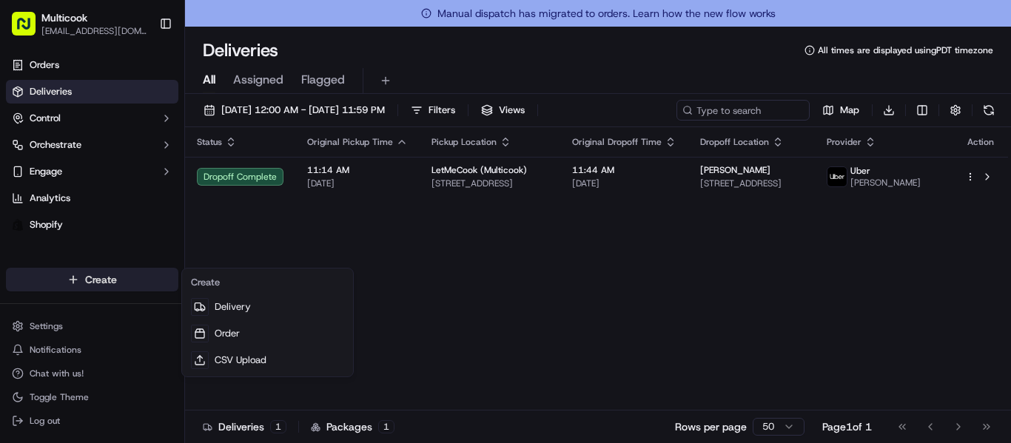
click at [100, 277] on html "Multicook [EMAIL_ADDRESS][DOMAIN_NAME] Toggle Sidebar Orders Deliveries Control…" at bounding box center [505, 221] width 1011 height 443
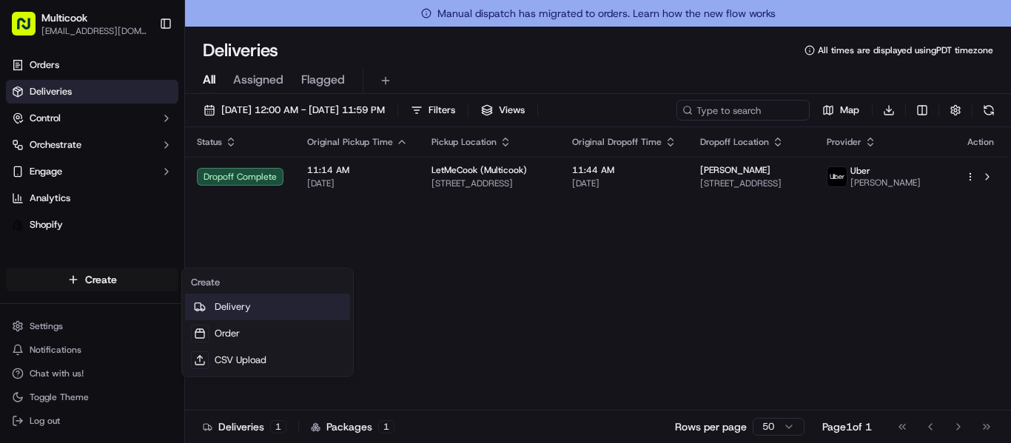
click at [240, 307] on link "Delivery" at bounding box center [267, 307] width 165 height 27
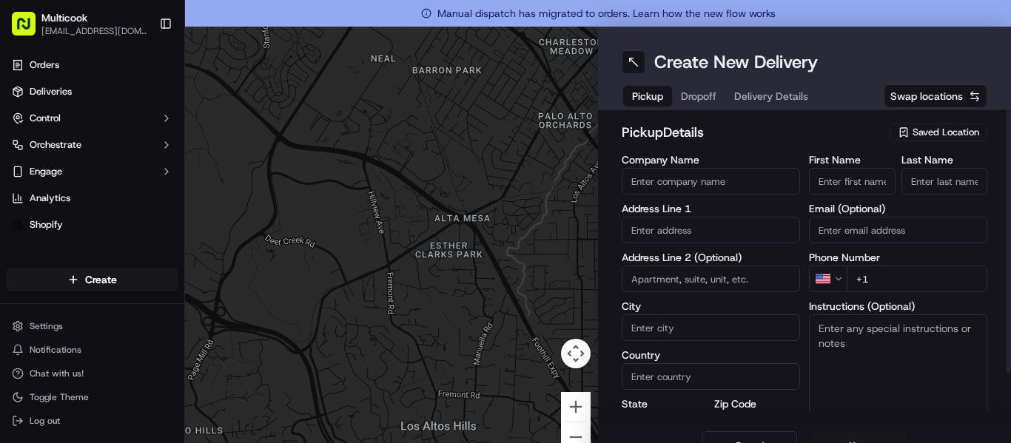
click at [939, 132] on span "Saved Location" at bounding box center [945, 132] width 67 height 13
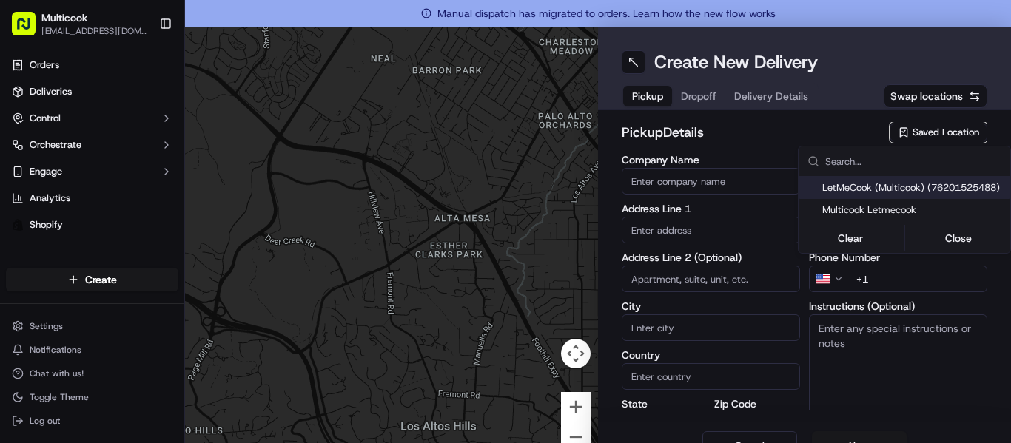
click at [931, 189] on span "LetMeCook (Multicook) (76201525488)" at bounding box center [913, 187] width 182 height 13
type input "LetMeCook (Multicook)"
type input "[STREET_ADDRESS]"
type input "[GEOGRAPHIC_DATA]"
type input "US"
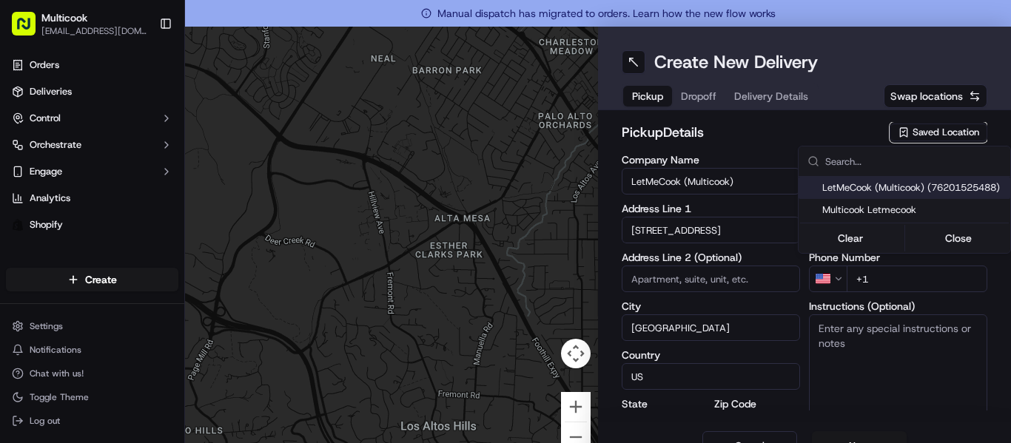
type input "CA"
type input "91423"
type input "[PERSON_NAME]"
type input "Nikityuk"
type input "[EMAIL_ADDRESS][DOMAIN_NAME]"
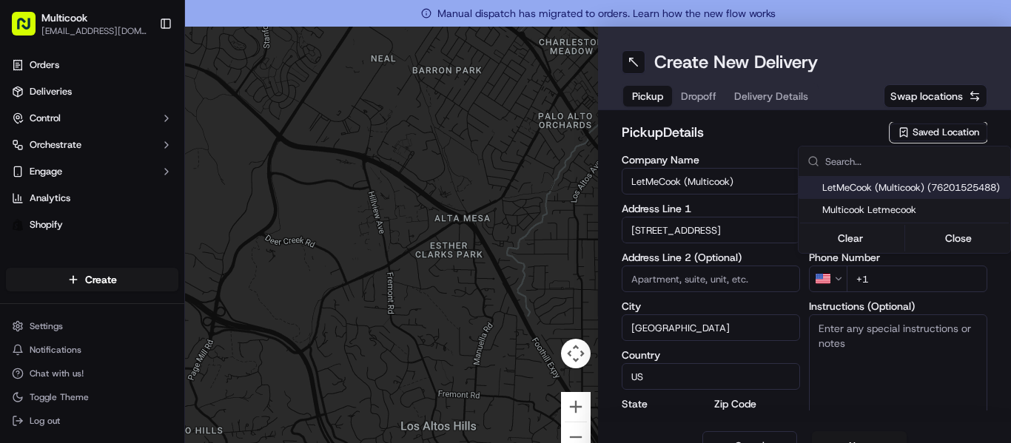
type input "[PHONE_NUMBER]"
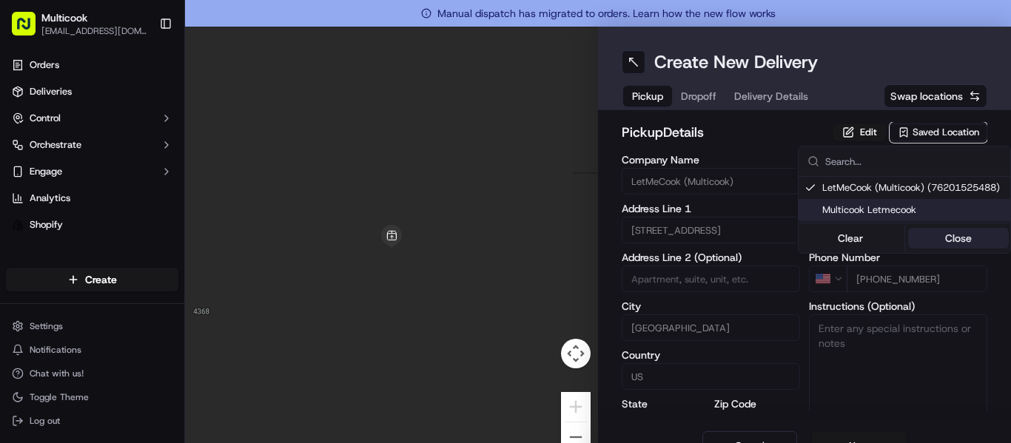
click at [948, 233] on button "Close" at bounding box center [958, 238] width 101 height 21
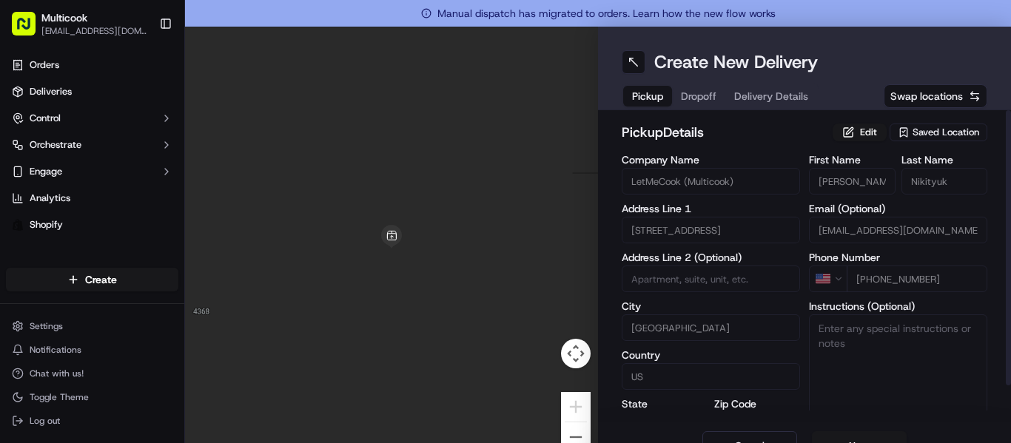
click at [701, 94] on span "Dropoff" at bounding box center [699, 96] width 36 height 15
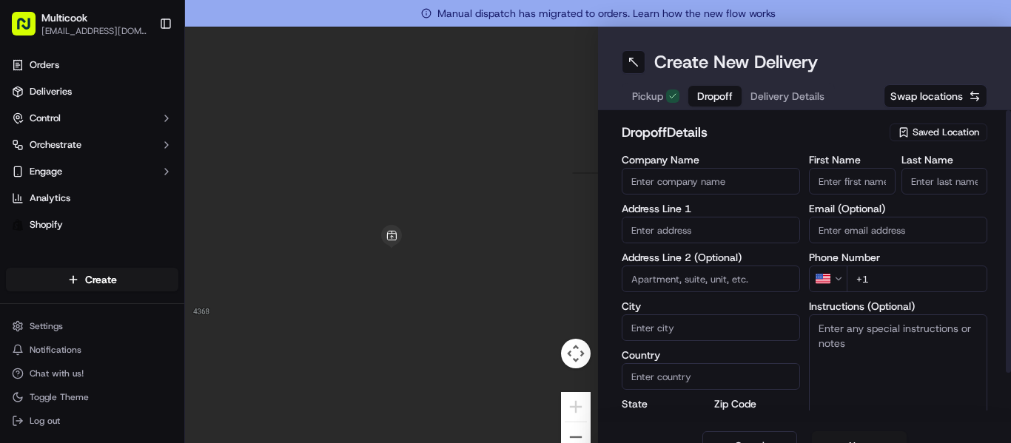
click at [850, 183] on input "First Name" at bounding box center [852, 181] width 87 height 27
type input "[PERSON_NAME]"
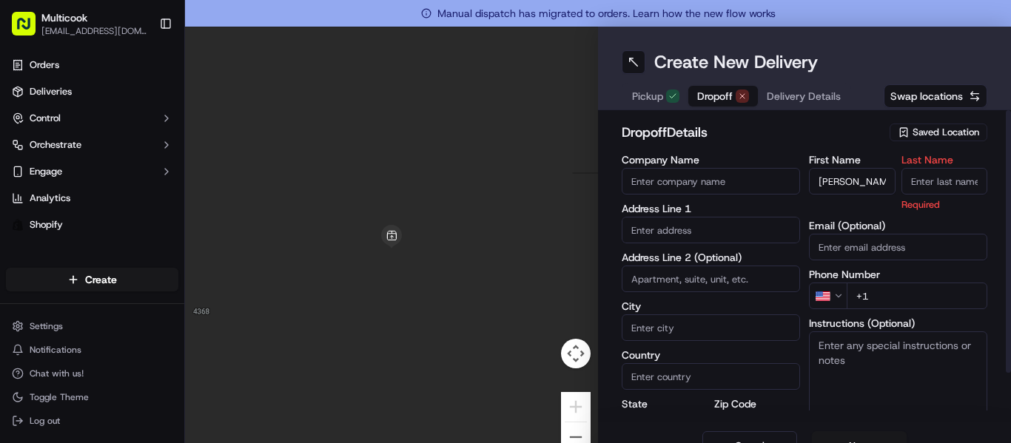
click at [972, 180] on input "Last Name" at bounding box center [944, 181] width 87 height 27
type input "[PERSON_NAME]"
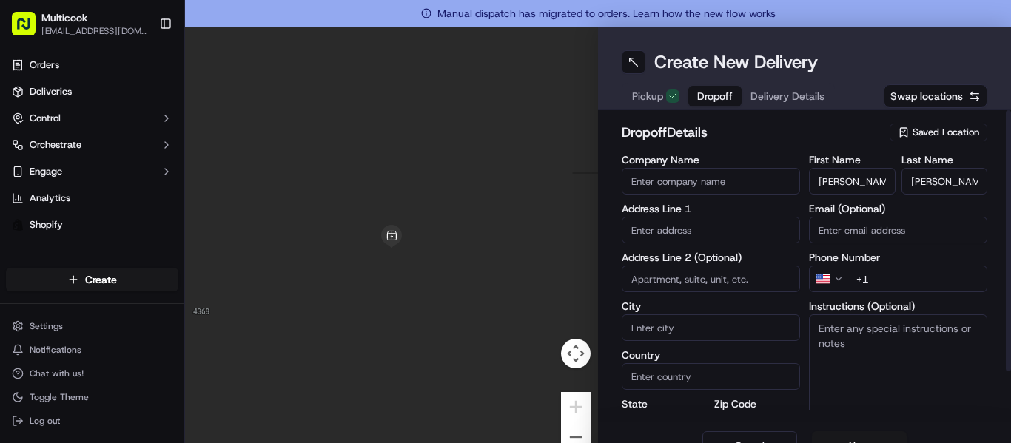
click at [901, 290] on input "+1" at bounding box center [916, 279] width 141 height 27
type input "[PHONE_NUMBER]"
click at [715, 234] on input "text" at bounding box center [711, 230] width 178 height 27
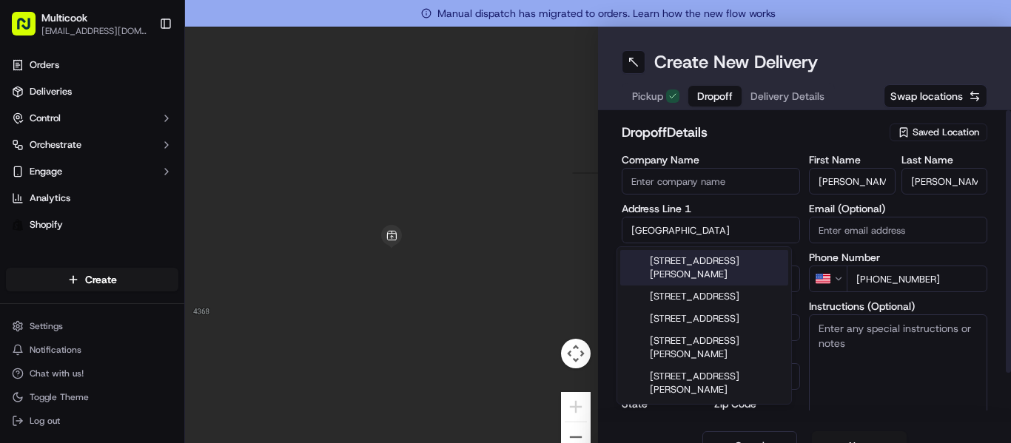
click at [743, 270] on div "[STREET_ADDRESS][PERSON_NAME]" at bounding box center [704, 268] width 168 height 36
type input "[STREET_ADDRESS][PERSON_NAME]"
type input "Burbank"
type input "[GEOGRAPHIC_DATA]"
type input "CA"
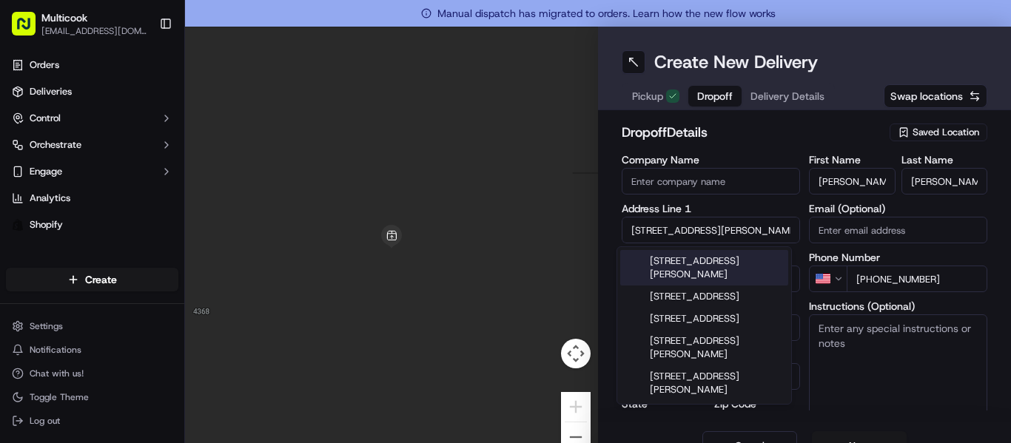
type input "91501"
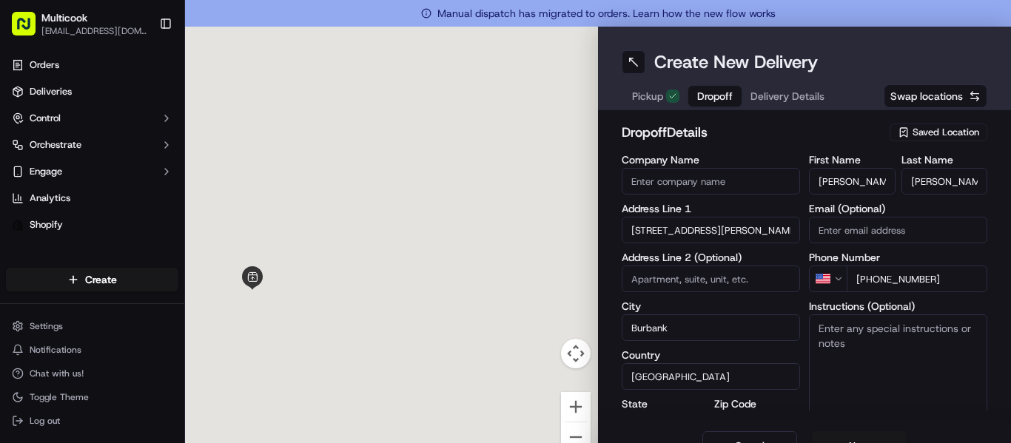
type input "[STREET_ADDRESS][PERSON_NAME]"
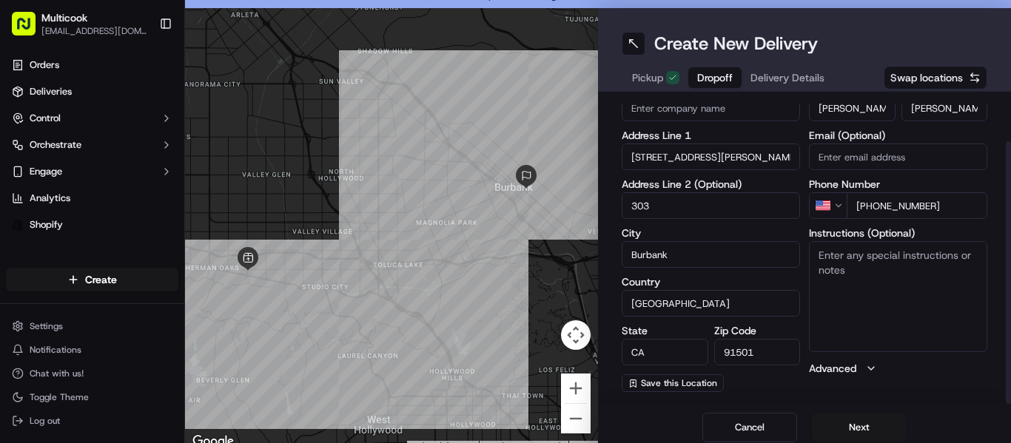
scroll to position [27, 0]
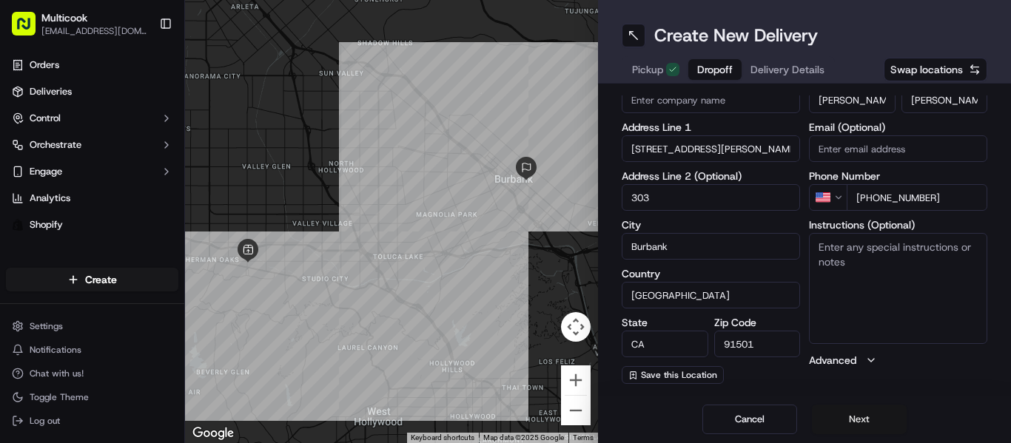
type input "303"
click at [855, 415] on button "Next" at bounding box center [859, 420] width 95 height 30
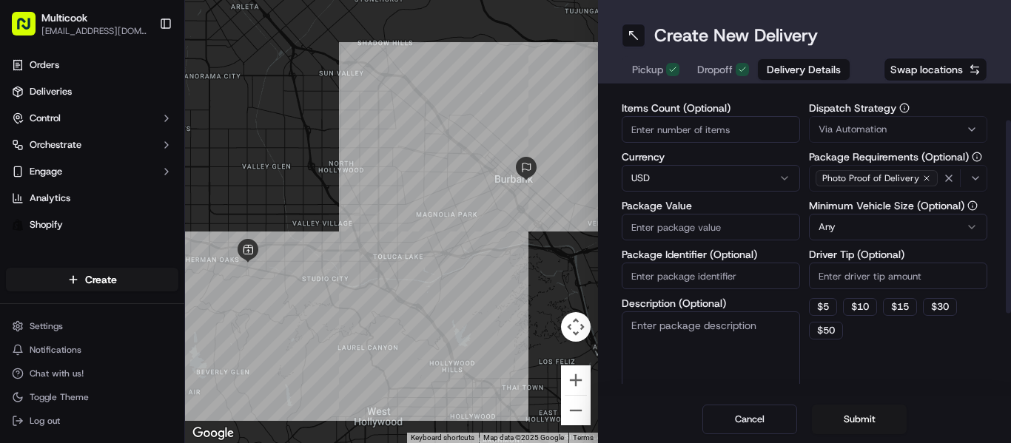
click at [682, 135] on input "Items Count (Optional)" at bounding box center [711, 129] width 178 height 27
type input "2"
click at [752, 229] on input "Package Value" at bounding box center [711, 227] width 178 height 27
type input "180"
click at [851, 411] on button "Submit" at bounding box center [859, 420] width 95 height 30
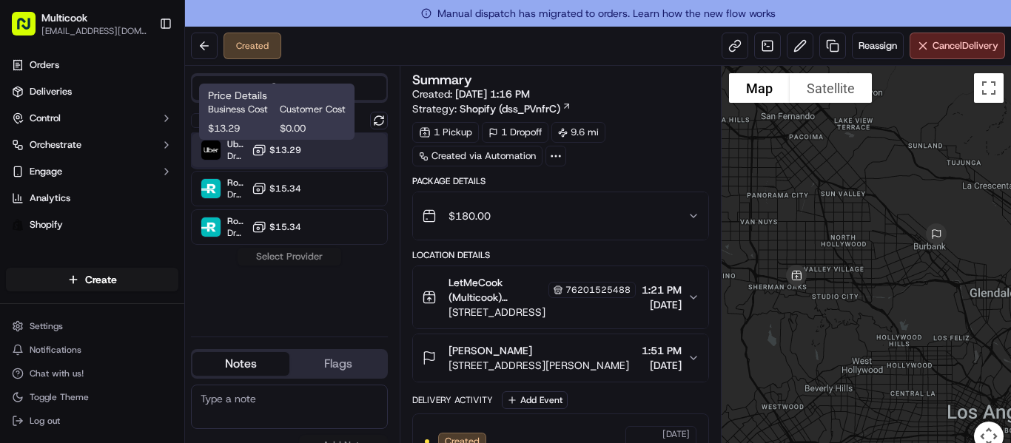
click at [323, 144] on div "Uber Dropoff ETA 53 minutes $13.29" at bounding box center [289, 150] width 197 height 36
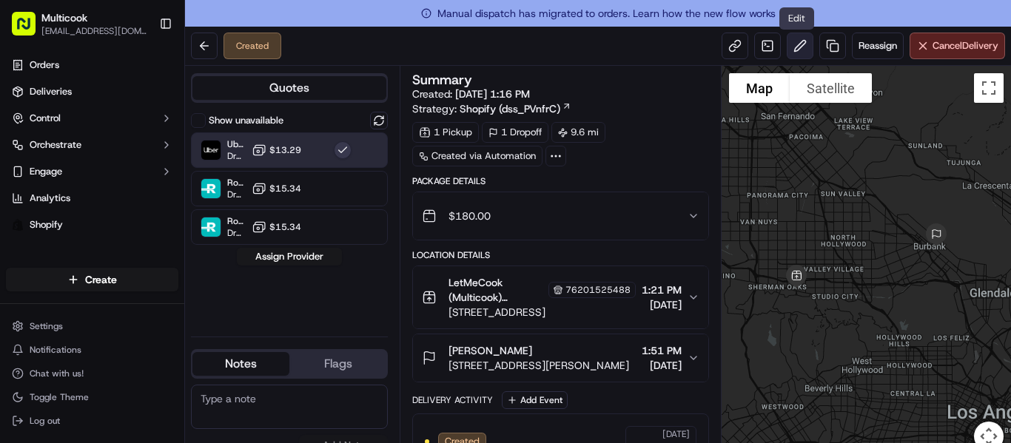
click at [801, 41] on button at bounding box center [799, 46] width 27 height 27
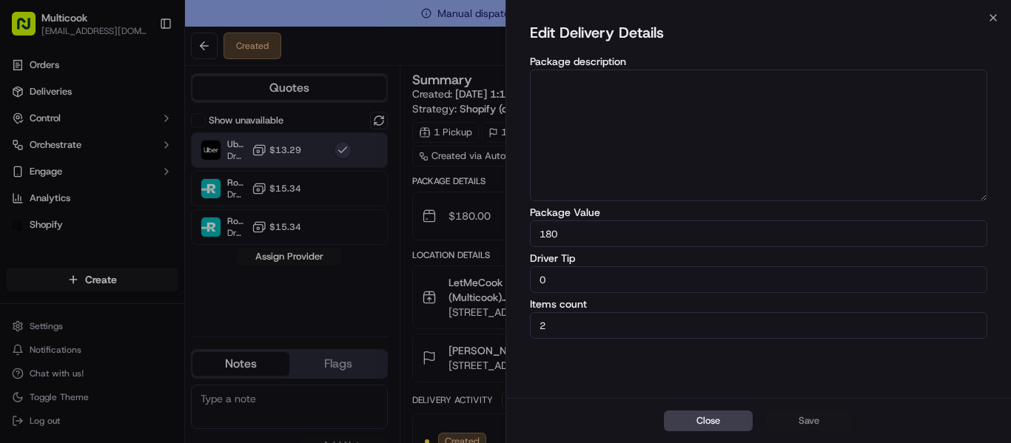
click at [988, 22] on div "Edit Delivery Details Package description Package Value 180 Driver Tip 0 Items …" at bounding box center [758, 208] width 505 height 380
click at [997, 20] on div "Edit Delivery Details Package description Package Value 180 Driver Tip 0 Items …" at bounding box center [758, 208] width 505 height 380
click at [993, 15] on icon "button" at bounding box center [993, 18] width 12 height 12
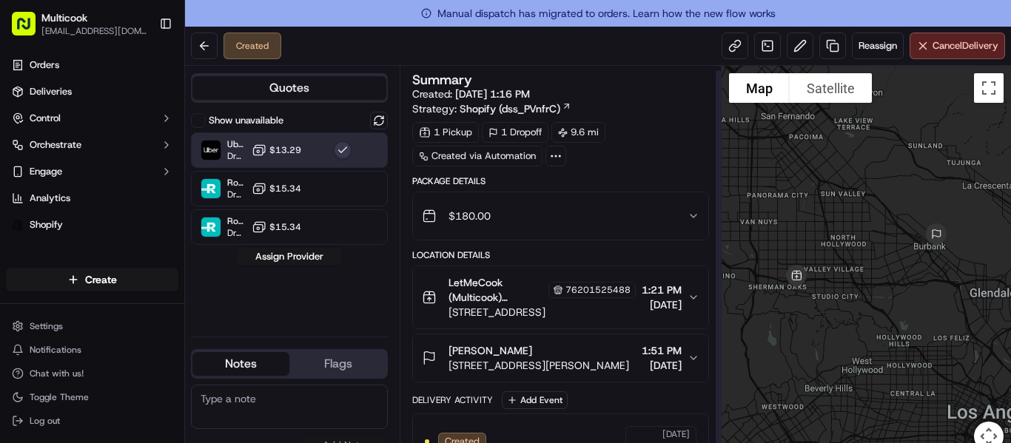
scroll to position [8, 0]
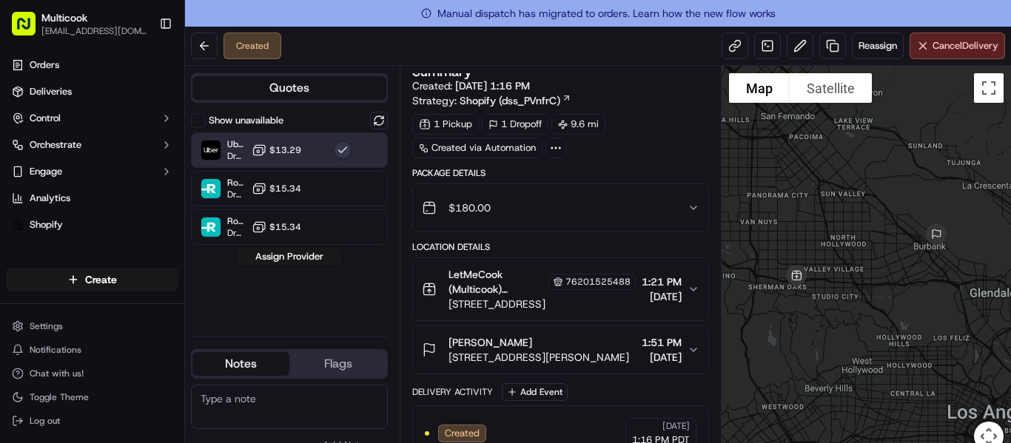
click at [687, 346] on icon "button" at bounding box center [693, 350] width 12 height 12
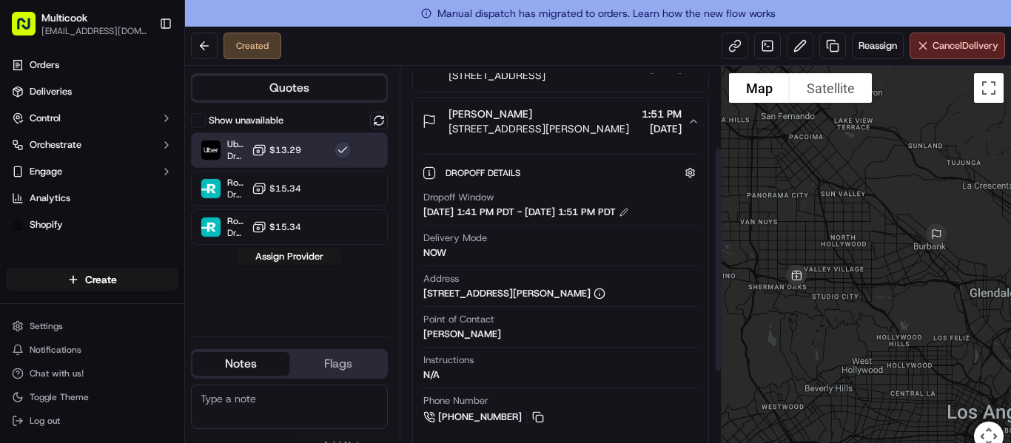
scroll to position [315, 0]
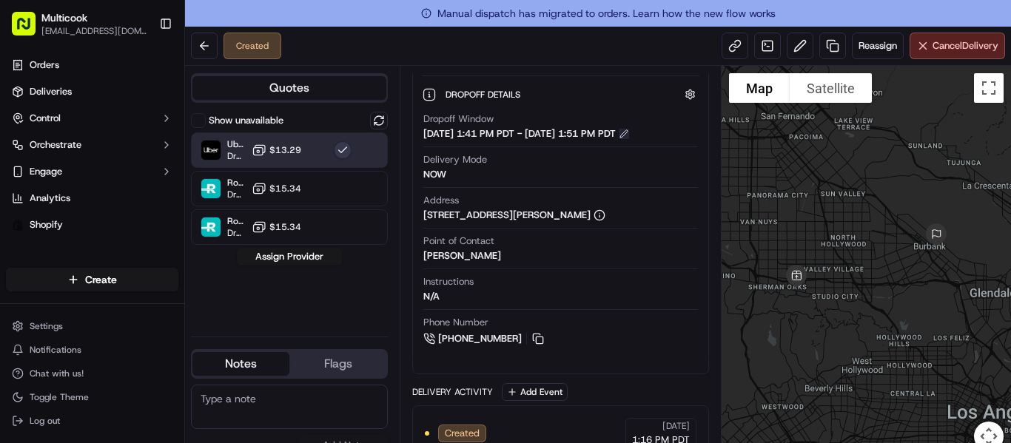
click at [629, 137] on button at bounding box center [624, 134] width 10 height 10
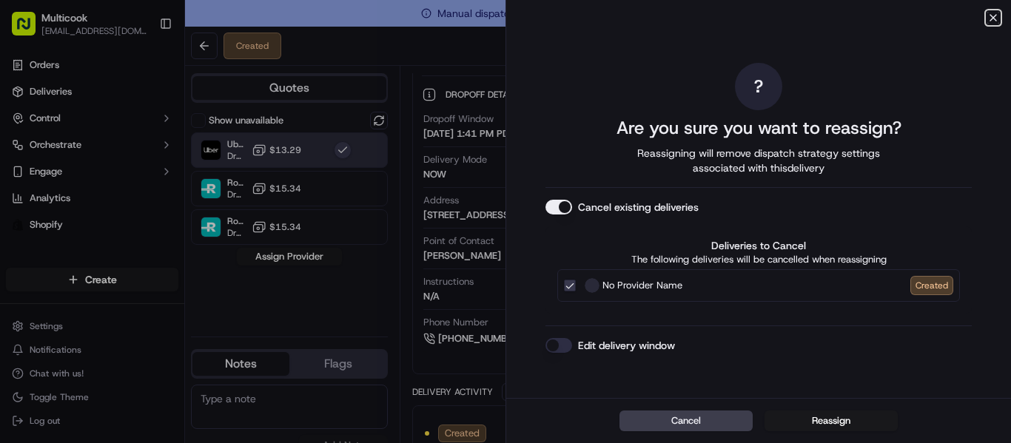
click at [996, 16] on icon "button" at bounding box center [993, 18] width 12 height 12
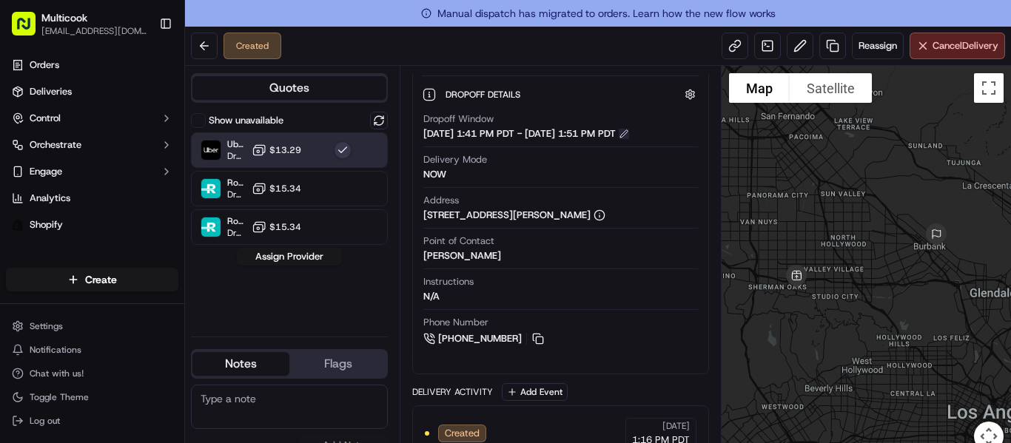
click at [629, 130] on button at bounding box center [624, 134] width 10 height 10
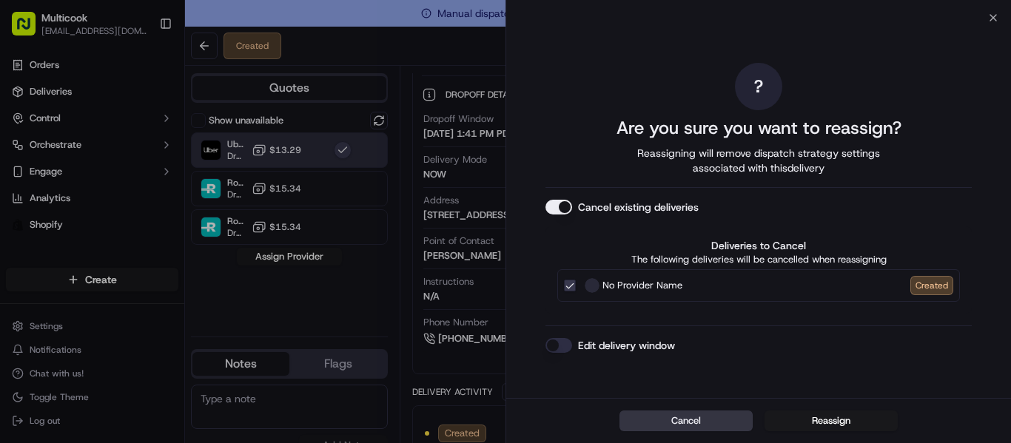
click at [688, 420] on button "Cancel" at bounding box center [685, 421] width 133 height 21
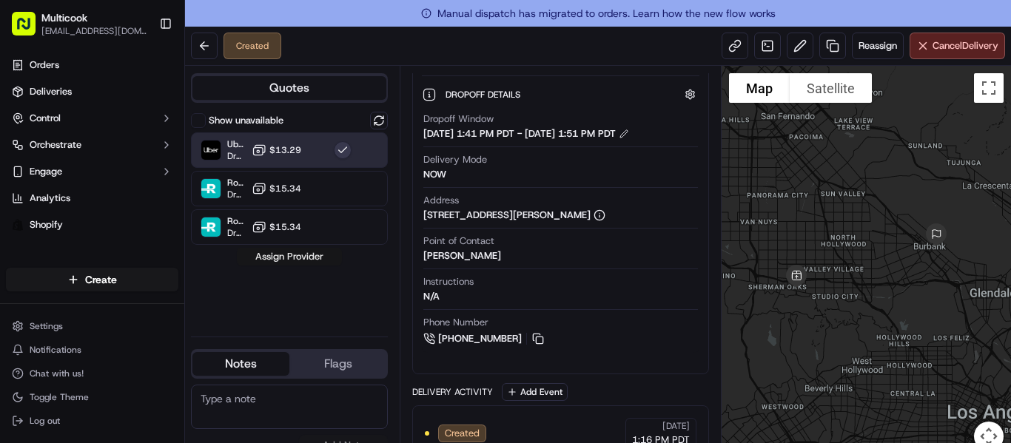
click at [301, 252] on button "Assign Provider" at bounding box center [289, 257] width 105 height 18
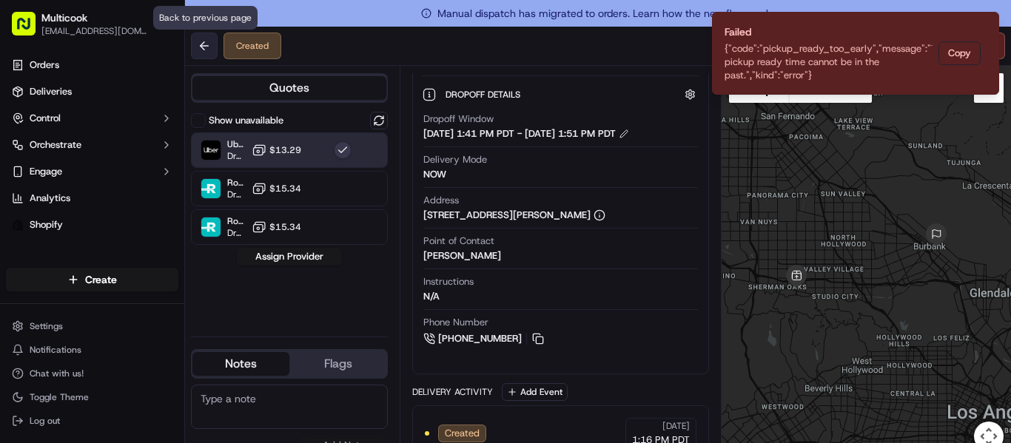
click at [209, 46] on button at bounding box center [204, 46] width 27 height 27
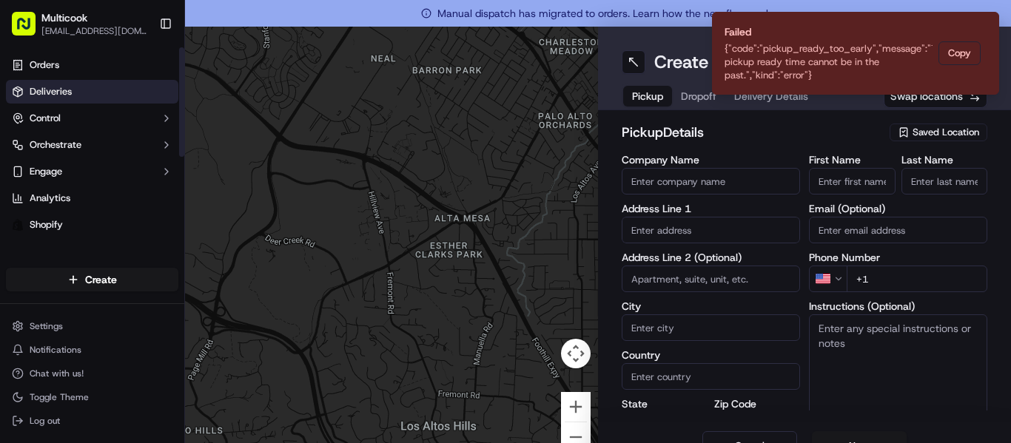
click at [77, 90] on link "Deliveries" at bounding box center [92, 92] width 172 height 24
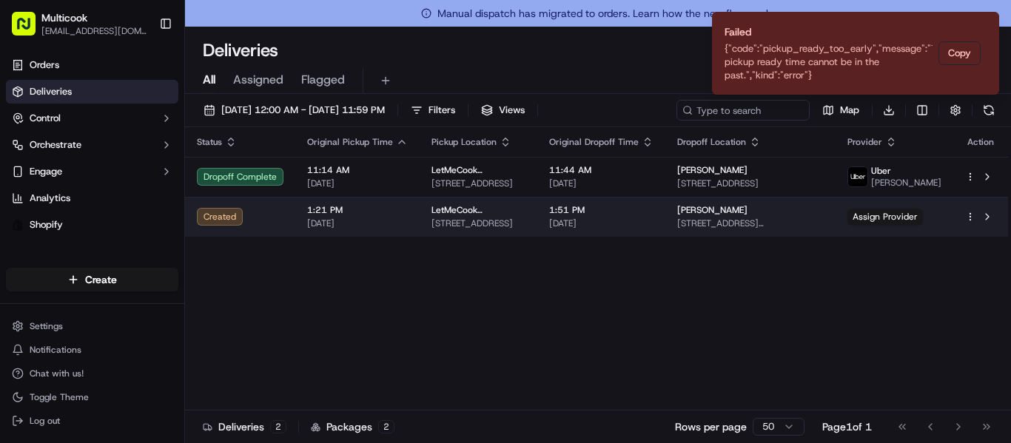
click at [971, 211] on div at bounding box center [980, 217] width 31 height 18
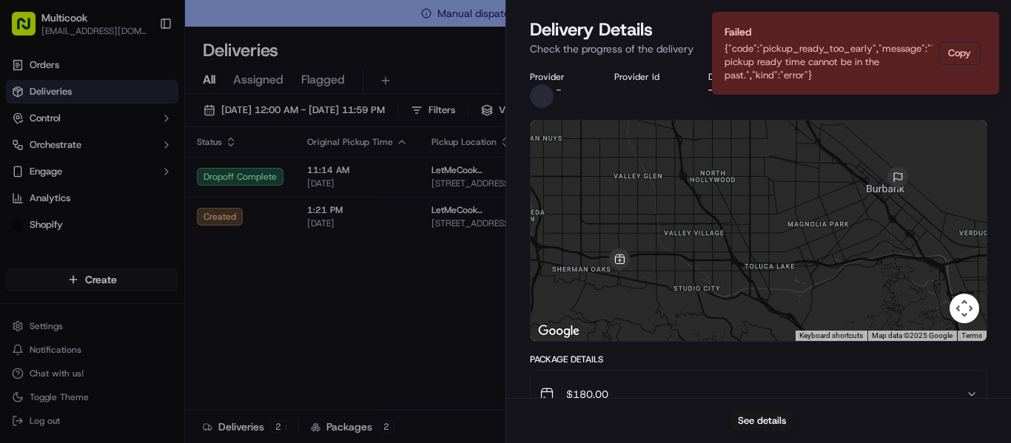
click at [632, 88] on div "Provider - Provider Id Dropoff ETA - Price - Distance 9.6 mi" at bounding box center [758, 89] width 457 height 37
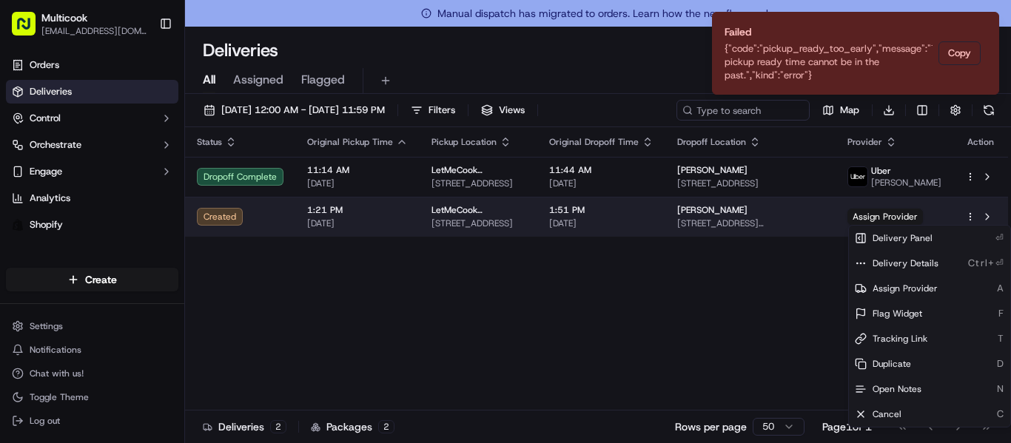
click at [972, 218] on html "Multicook [EMAIL_ADDRESS][DOMAIN_NAME] Toggle Sidebar Orders Deliveries Control…" at bounding box center [505, 221] width 1011 height 443
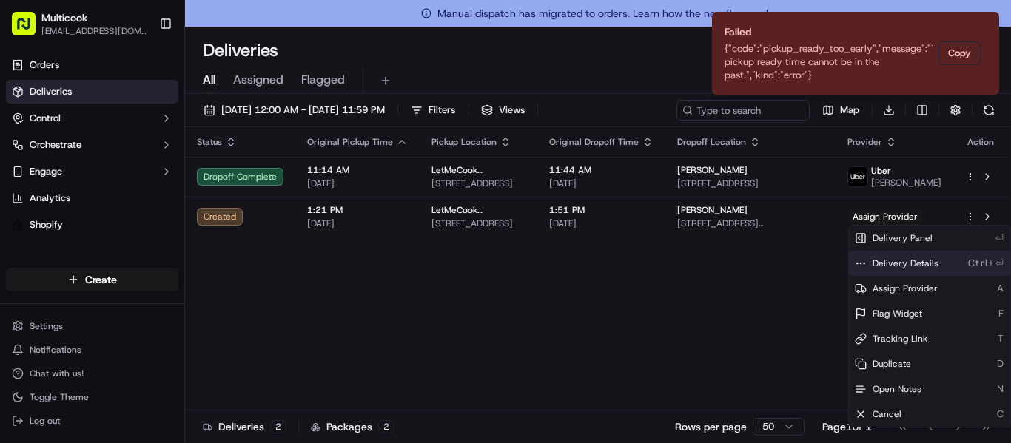
click at [882, 261] on span "Delivery Details" at bounding box center [905, 263] width 66 height 12
click at [715, 285] on html "Multicook [EMAIL_ADDRESS][DOMAIN_NAME] Toggle Sidebar Orders Deliveries Control…" at bounding box center [505, 221] width 1011 height 443
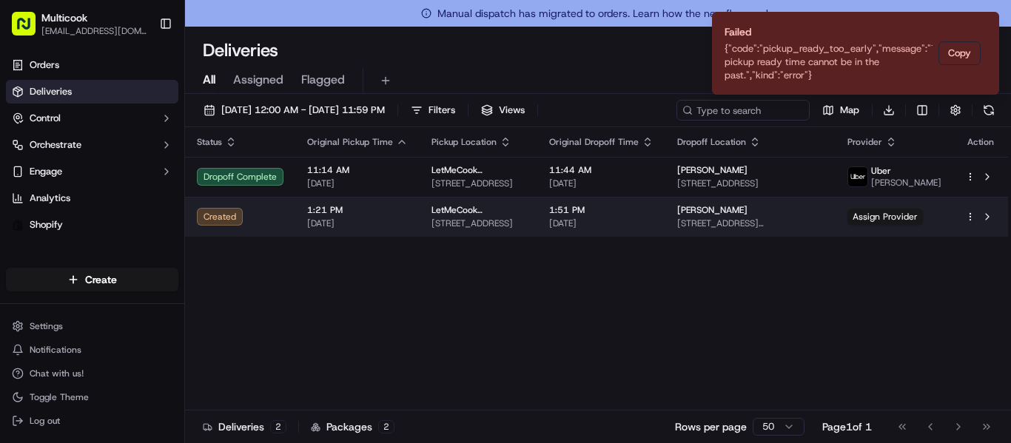
click at [970, 213] on html "Multicook [EMAIL_ADDRESS][DOMAIN_NAME] Toggle Sidebar Orders Deliveries Control…" at bounding box center [505, 221] width 1011 height 443
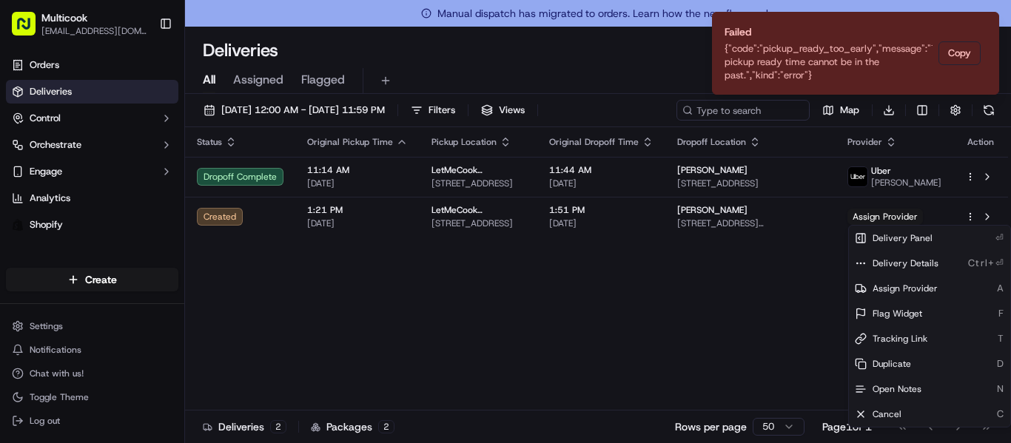
click at [771, 348] on html "Multicook [EMAIL_ADDRESS][DOMAIN_NAME] Toggle Sidebar Orders Deliveries Control…" at bounding box center [505, 221] width 1011 height 443
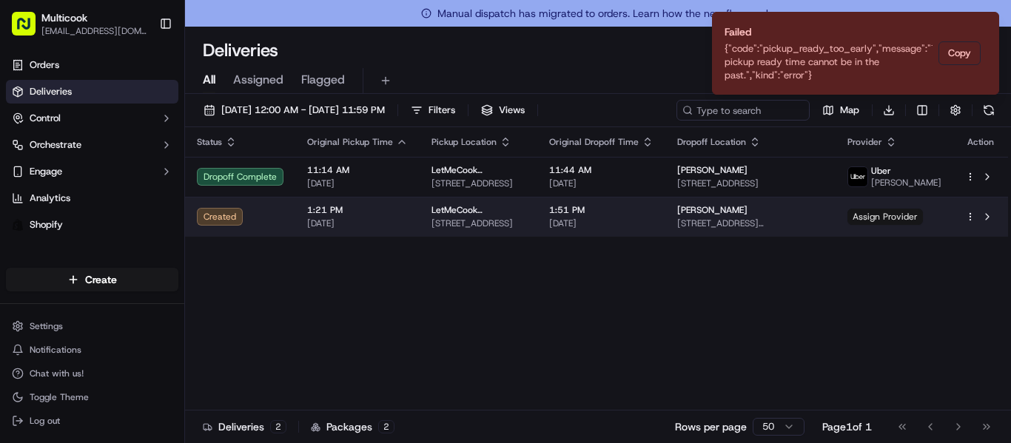
click at [900, 215] on span "Assign Provider" at bounding box center [884, 217] width 75 height 16
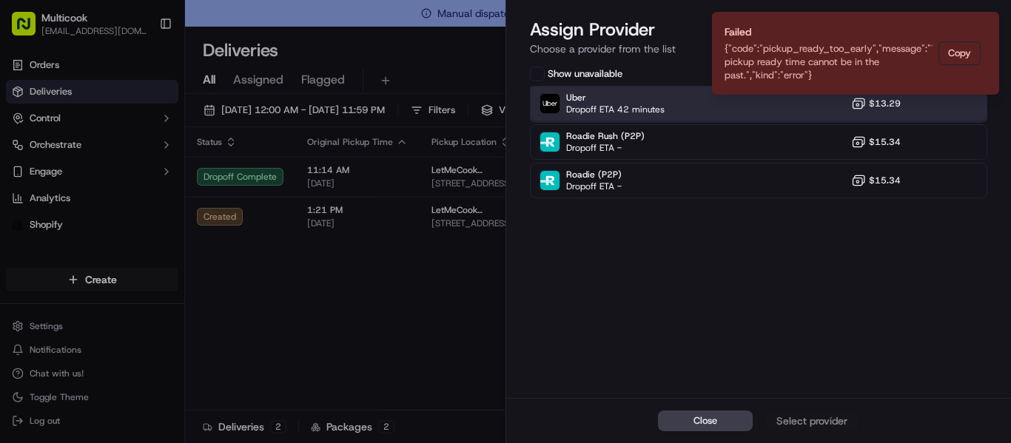
click at [708, 109] on div "Uber Dropoff ETA 42 minutes $13.29" at bounding box center [758, 104] width 457 height 36
click at [832, 421] on div "Assign Provider" at bounding box center [811, 421] width 73 height 15
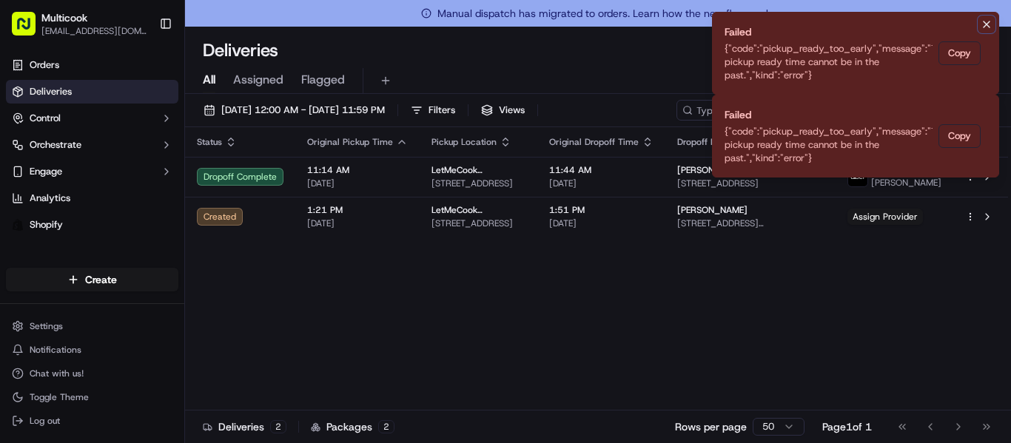
click at [983, 22] on icon "Notifications (F8)" at bounding box center [986, 24] width 12 height 12
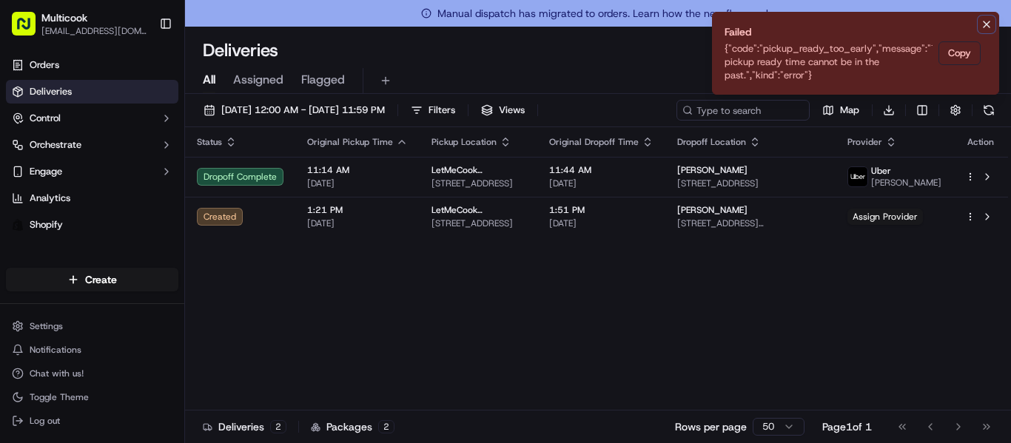
click at [989, 22] on icon "Notifications (F8)" at bounding box center [986, 24] width 12 height 12
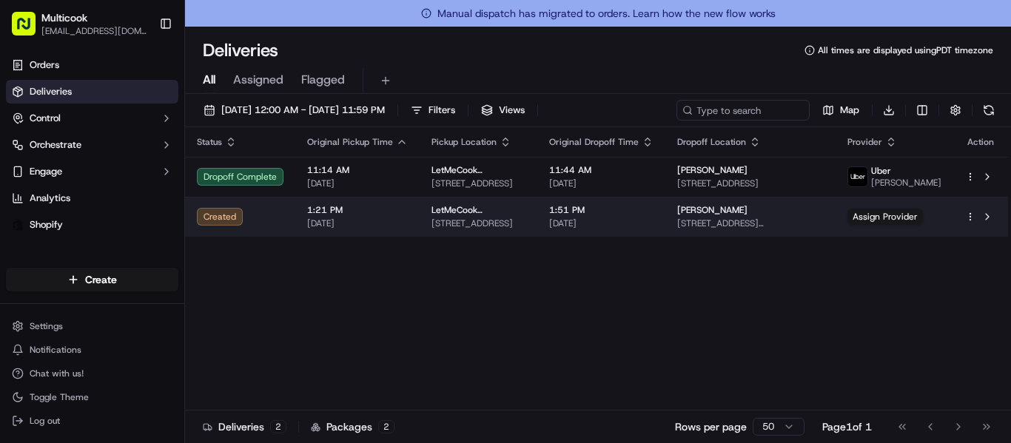
click at [969, 206] on td at bounding box center [980, 217] width 55 height 40
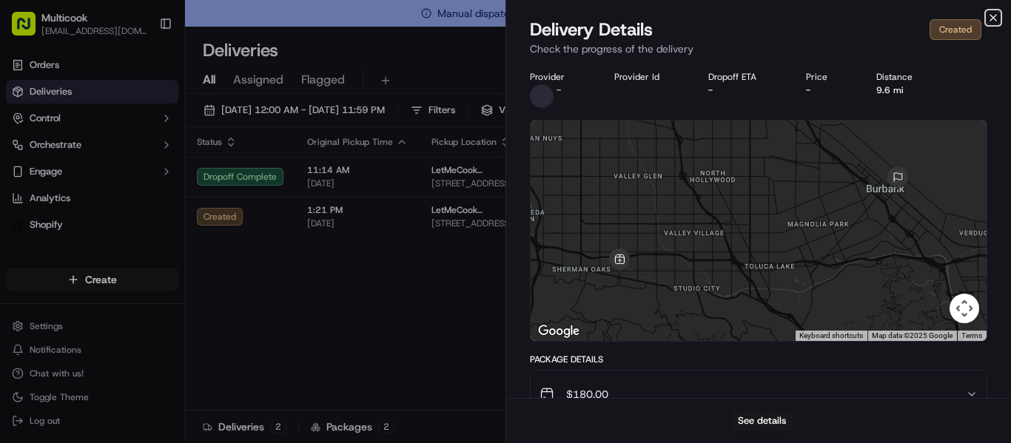
click at [994, 19] on icon "button" at bounding box center [993, 18] width 12 height 12
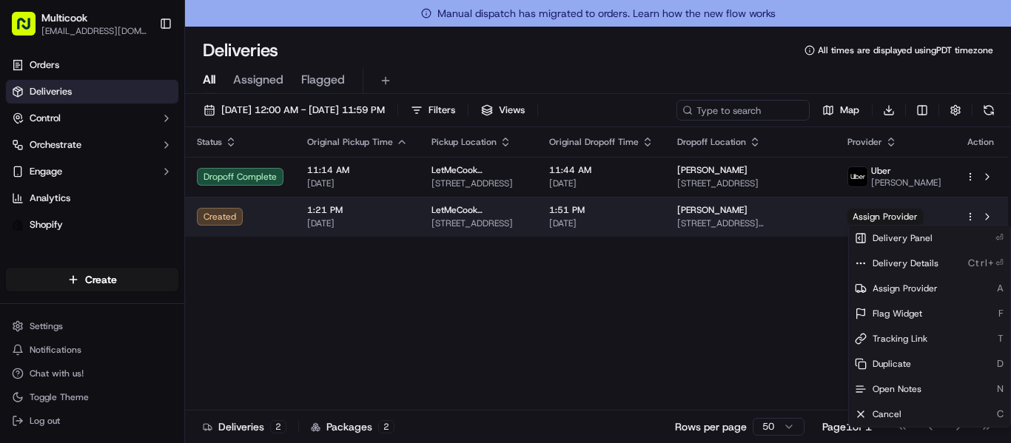
click at [968, 215] on html "Multicook [EMAIL_ADDRESS][DOMAIN_NAME] Toggle Sidebar Orders Deliveries Control…" at bounding box center [505, 221] width 1011 height 443
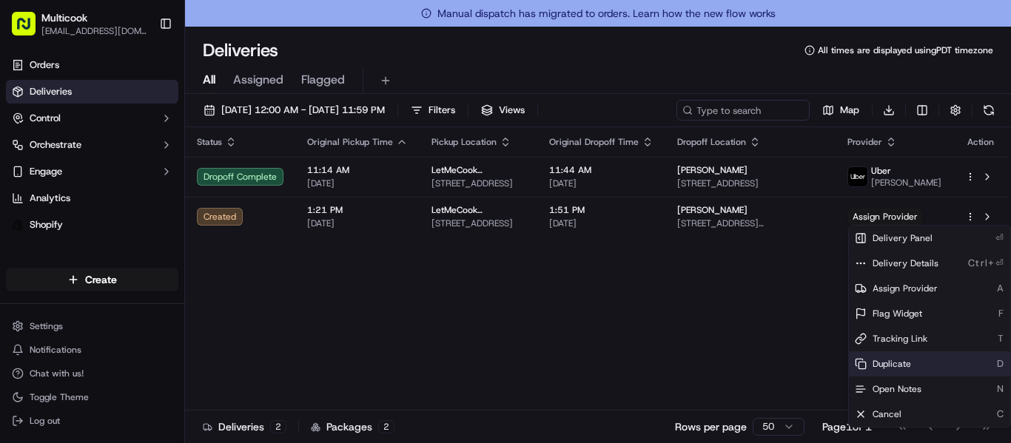
click at [895, 366] on span "Duplicate" at bounding box center [891, 364] width 38 height 12
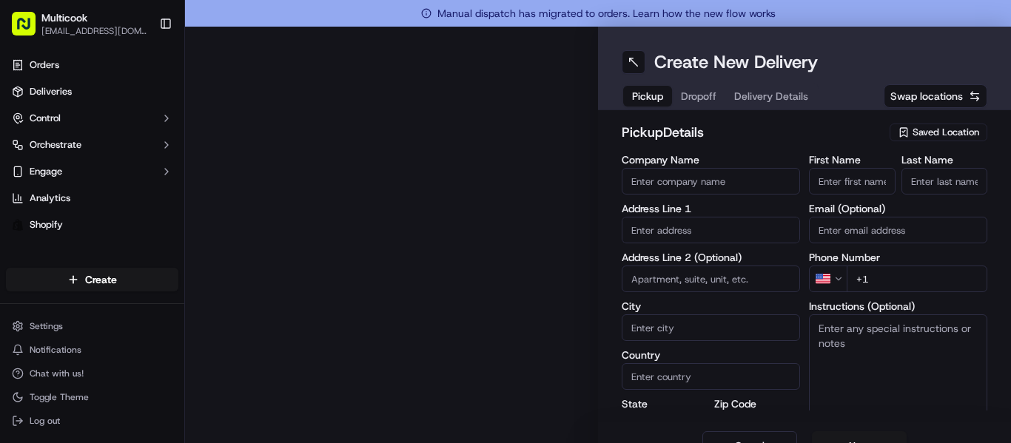
type input "LetMeCook (Multicook)"
type input "[GEOGRAPHIC_DATA]"
type input "US"
type input "CA"
type input "91423"
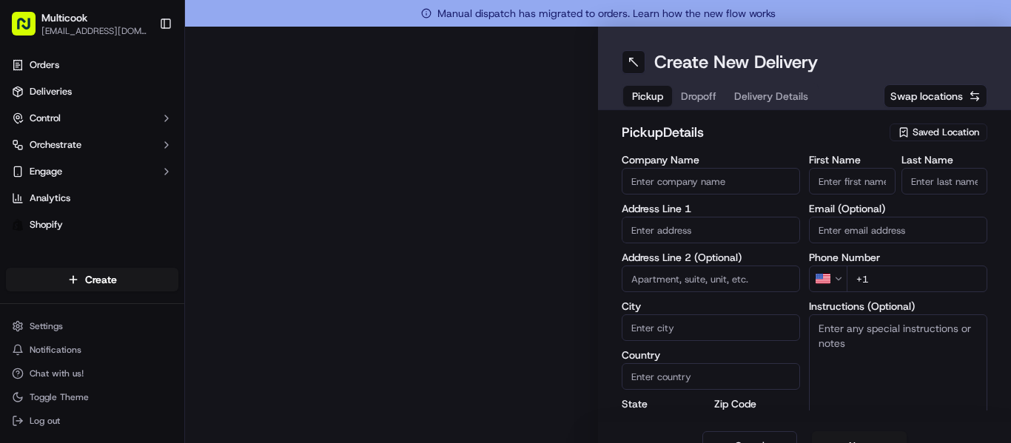
type input "[PERSON_NAME]"
type input "Nikityuk"
type input "[EMAIL_ADDRESS][DOMAIN_NAME]"
type input "[PHONE_NUMBER]"
type textarea "N/A"
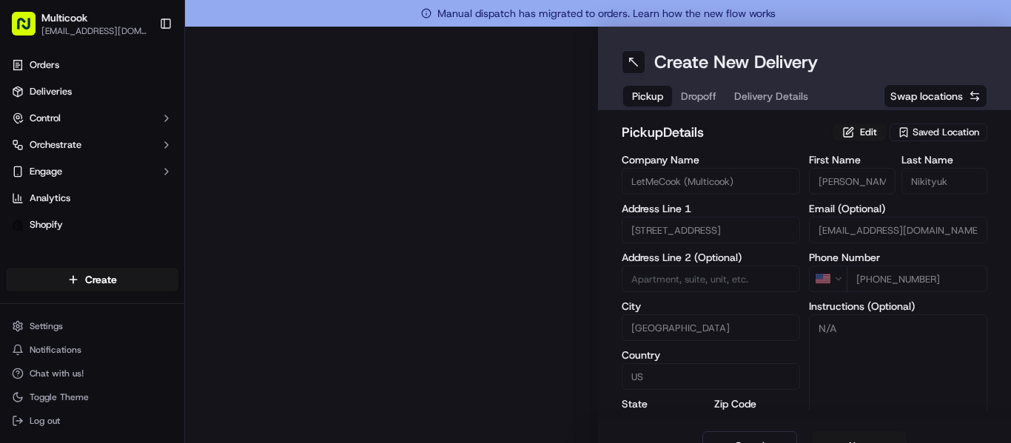
type input "[STREET_ADDRESS]"
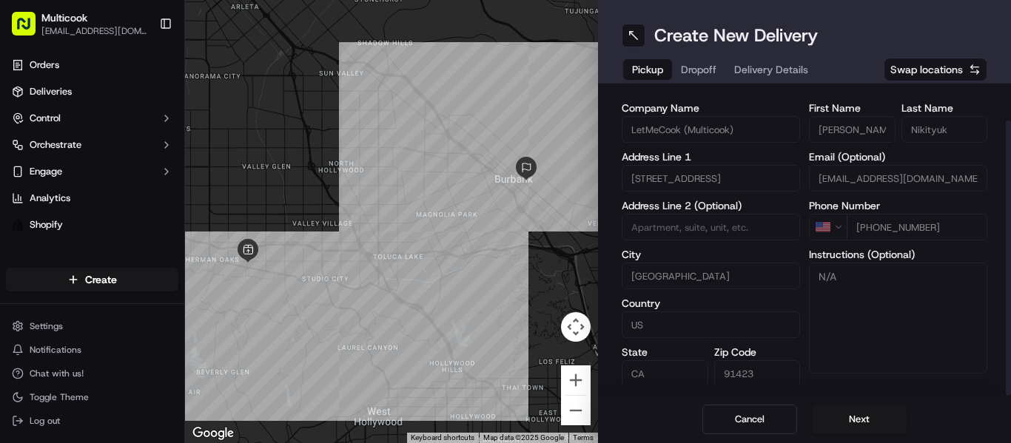
scroll to position [38, 0]
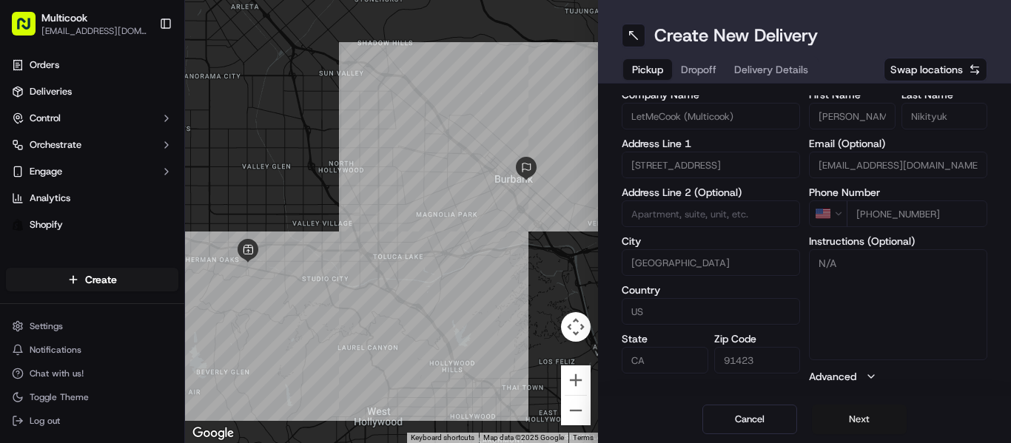
click at [841, 421] on button "Next" at bounding box center [859, 420] width 95 height 30
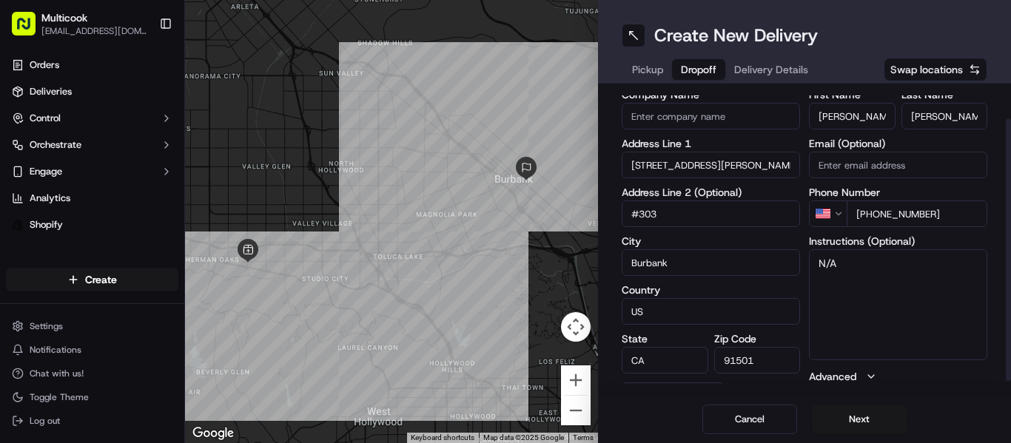
click at [838, 263] on textarea "N/A" at bounding box center [898, 304] width 178 height 111
drag, startPoint x: 838, startPoint y: 263, endPoint x: 805, endPoint y: 268, distance: 33.6
click at [809, 268] on textarea "N/A" at bounding box center [898, 304] width 178 height 111
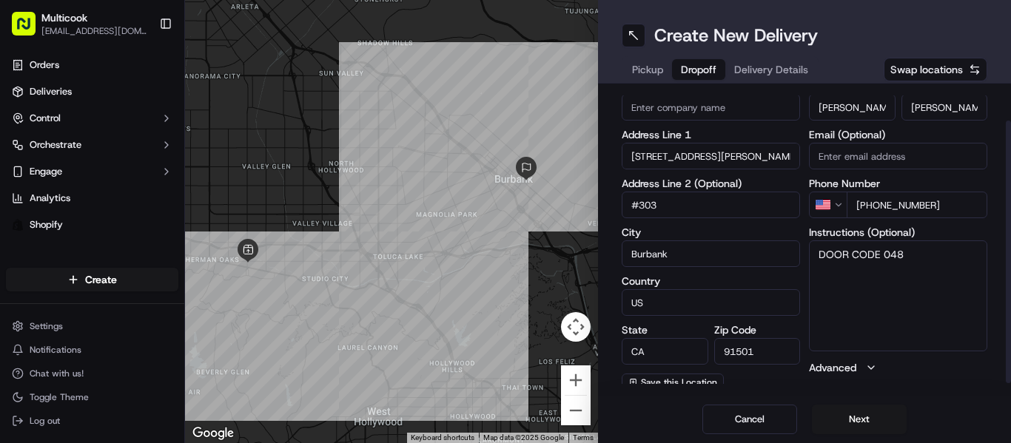
scroll to position [55, 0]
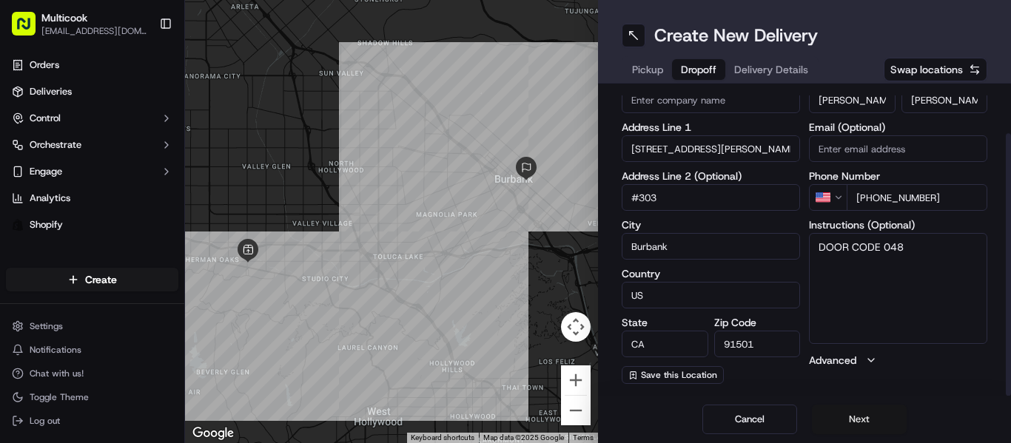
type textarea "DOOR CODE 048"
click at [852, 422] on button "Next" at bounding box center [859, 420] width 95 height 30
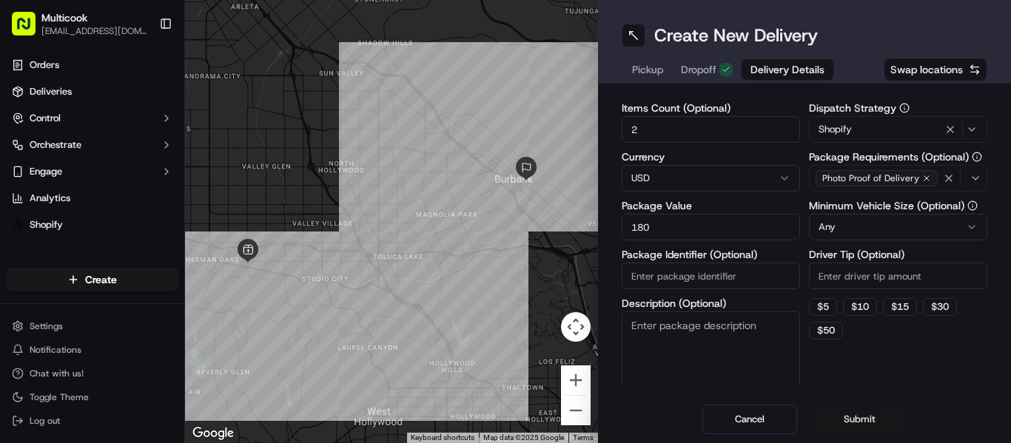
click at [835, 418] on button "Submit" at bounding box center [859, 420] width 95 height 30
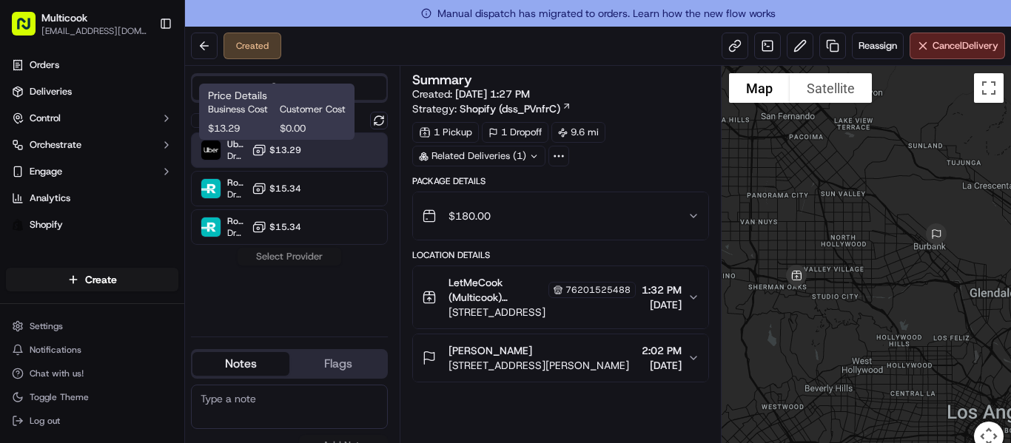
click at [288, 146] on span "$13.29" at bounding box center [285, 150] width 32 height 12
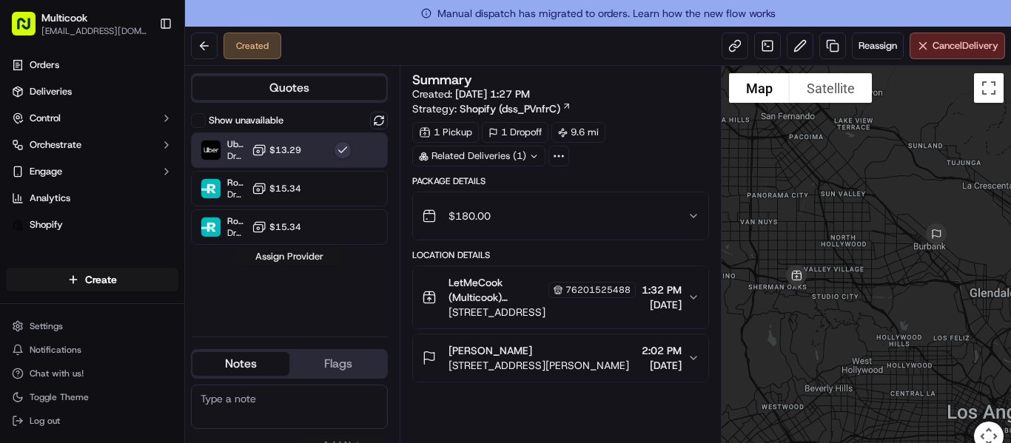
click at [309, 259] on button "Assign Provider" at bounding box center [289, 257] width 105 height 18
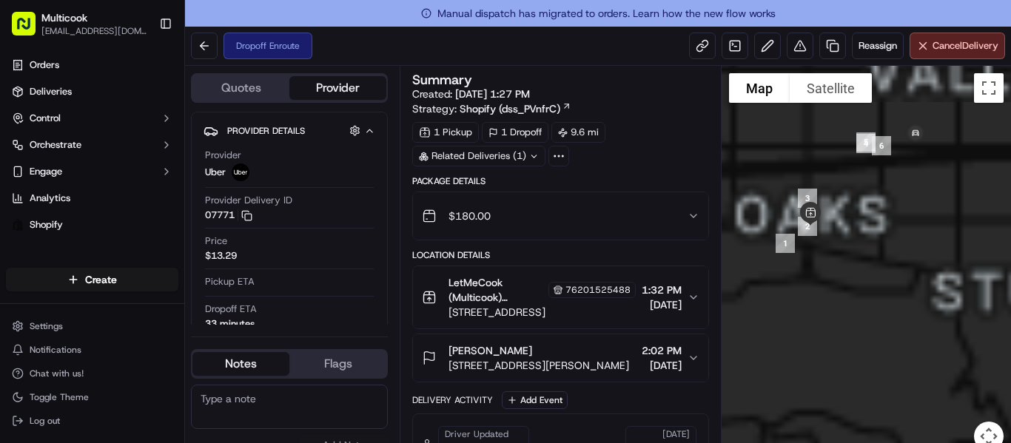
drag, startPoint x: 804, startPoint y: 287, endPoint x: 969, endPoint y: 231, distance: 173.6
click at [969, 231] on div at bounding box center [865, 267] width 289 height 403
